Goal: Information Seeking & Learning: Learn about a topic

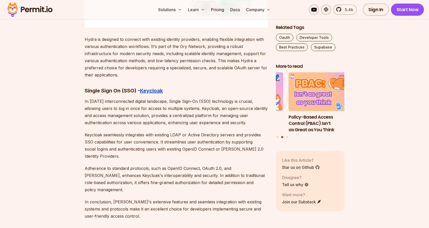
scroll to position [2614, 0]
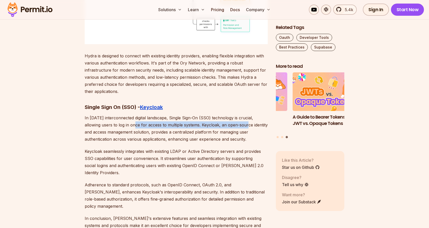
drag, startPoint x: 132, startPoint y: 112, endPoint x: 247, endPoint y: 106, distance: 114.8
click at [247, 114] on p "In [DATE] interconnected digital landscape, Single Sign-On (SSO) technology is …" at bounding box center [176, 128] width 183 height 28
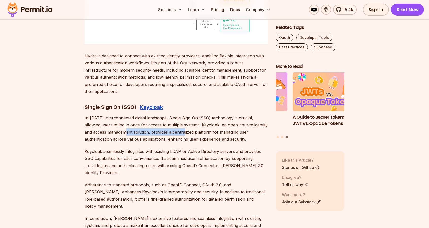
drag, startPoint x: 182, startPoint y: 119, endPoint x: 115, endPoint y: 117, distance: 67.3
click at [120, 117] on p "In [DATE] interconnected digital landscape, Single Sign-On (SSO) technology is …" at bounding box center [176, 128] width 183 height 28
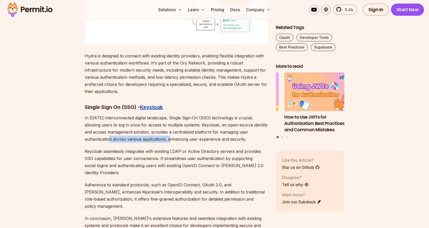
drag, startPoint x: 107, startPoint y: 122, endPoint x: 174, endPoint y: 123, distance: 67.0
click at [173, 123] on p "In [DATE] interconnected digital landscape, Single Sign-On (SSO) technology is …" at bounding box center [176, 128] width 183 height 28
drag, startPoint x: 193, startPoint y: 124, endPoint x: 214, endPoint y: 123, distance: 21.3
click at [212, 123] on p "In [DATE] interconnected digital landscape, Single Sign-On (SSO) technology is …" at bounding box center [176, 128] width 183 height 28
drag, startPoint x: 187, startPoint y: 137, endPoint x: 140, endPoint y: 136, distance: 47.2
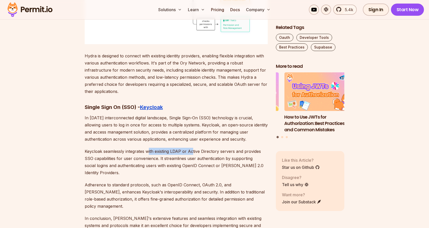
click at [140, 148] on p "Keycloak seamlessly integrates with existing LDAP or Active Directory servers a…" at bounding box center [176, 162] width 183 height 28
click at [104, 148] on p "Keycloak seamlessly integrates with existing LDAP or Active Directory servers a…" at bounding box center [176, 162] width 183 height 28
drag, startPoint x: 147, startPoint y: 137, endPoint x: 183, endPoint y: 135, distance: 36.1
click at [180, 148] on p "Keycloak seamlessly integrates with existing LDAP or Active Directory servers a…" at bounding box center [176, 162] width 183 height 28
drag, startPoint x: 196, startPoint y: 134, endPoint x: 219, endPoint y: 134, distance: 22.8
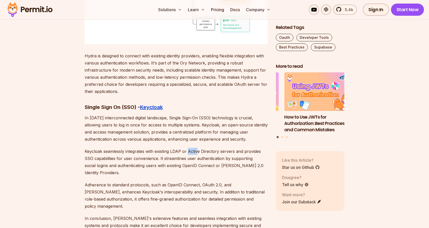
click at [212, 148] on p "Keycloak seamlessly integrates with existing LDAP or Active Directory servers a…" at bounding box center [176, 162] width 183 height 28
drag, startPoint x: 242, startPoint y: 137, endPoint x: 253, endPoint y: 138, distance: 11.0
click at [247, 148] on p "Keycloak seamlessly integrates with existing LDAP or Active Directory servers a…" at bounding box center [176, 162] width 183 height 28
drag, startPoint x: 242, startPoint y: 145, endPoint x: 104, endPoint y: 146, distance: 138.3
click at [119, 148] on p "Keycloak seamlessly integrates with existing LDAP or Active Directory servers a…" at bounding box center [176, 162] width 183 height 28
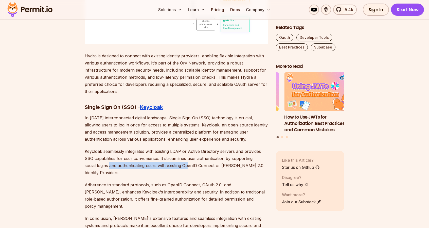
drag, startPoint x: 100, startPoint y: 153, endPoint x: 189, endPoint y: 148, distance: 88.2
click at [186, 148] on p "Keycloak seamlessly integrates with existing LDAP or Active Directory servers a…" at bounding box center [176, 162] width 183 height 28
drag, startPoint x: 210, startPoint y: 148, endPoint x: 228, endPoint y: 148, distance: 18.8
click at [223, 148] on p "Keycloak seamlessly integrates with existing LDAP or Active Directory servers a…" at bounding box center [176, 162] width 183 height 28
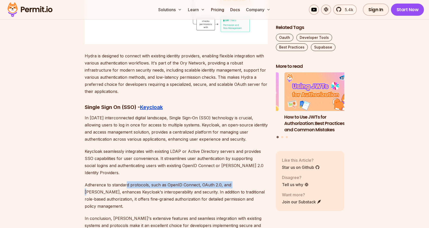
drag, startPoint x: 226, startPoint y: 161, endPoint x: 102, endPoint y: 164, distance: 123.9
click at [119, 181] on p "Adherence to standard protocols, such as OpenID Connect, OAuth 2.0, and [PERSON…" at bounding box center [176, 195] width 183 height 28
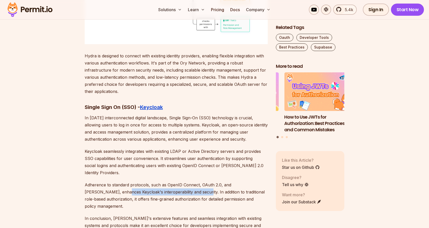
drag, startPoint x: 94, startPoint y: 170, endPoint x: 184, endPoint y: 169, distance: 89.6
click at [173, 181] on p "Adherence to standard protocols, such as OpenID Connect, OAuth 2.0, and [PERSON…" at bounding box center [176, 195] width 183 height 28
drag, startPoint x: 187, startPoint y: 170, endPoint x: 204, endPoint y: 170, distance: 17.3
click at [204, 181] on p "Adherence to standard protocols, such as OpenID Connect, OAuth 2.0, and [PERSON…" at bounding box center [176, 195] width 183 height 28
drag, startPoint x: 206, startPoint y: 176, endPoint x: 117, endPoint y: 177, distance: 88.8
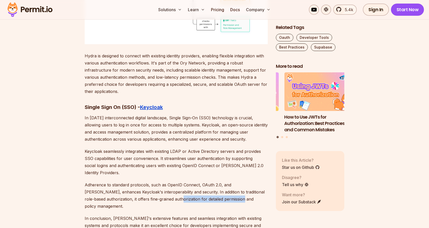
click at [124, 181] on p "Adherence to standard protocols, such as OpenID Connect, OAuth 2.0, and [PERSON…" at bounding box center [176, 195] width 183 height 28
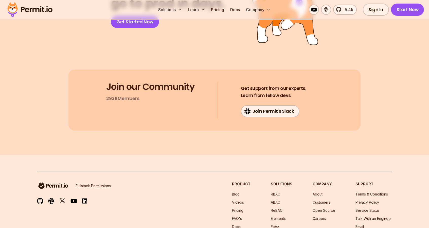
scroll to position [3239, 0]
